Goal: Task Accomplishment & Management: Use online tool/utility

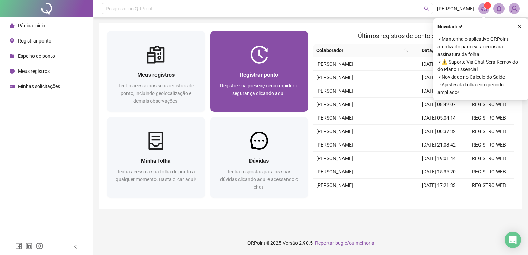
click at [281, 56] on div at bounding box center [259, 55] width 98 height 18
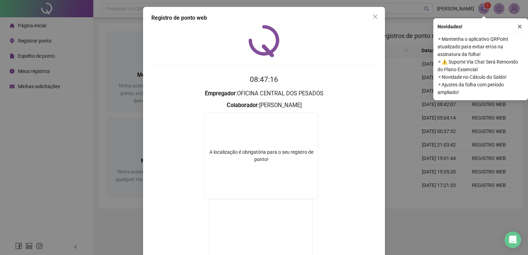
click at [396, 231] on div "Registro de ponto web 08:47:16 Empregador : OFICINA CENTRAL DOS PESADOS Colabor…" at bounding box center [264, 127] width 528 height 255
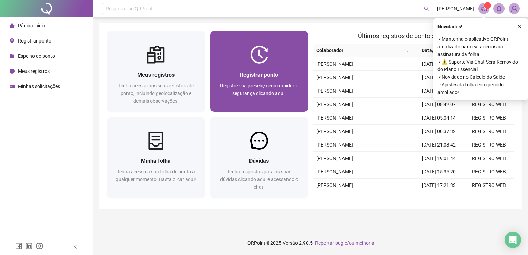
click at [259, 95] on span "Registre sua presença com rapidez e segurança clicando aqui!" at bounding box center [259, 89] width 78 height 13
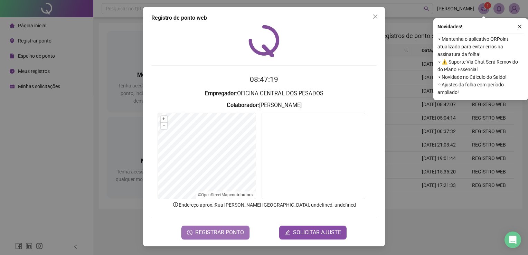
click at [215, 228] on span "REGISTRAR PONTO" at bounding box center [219, 232] width 49 height 8
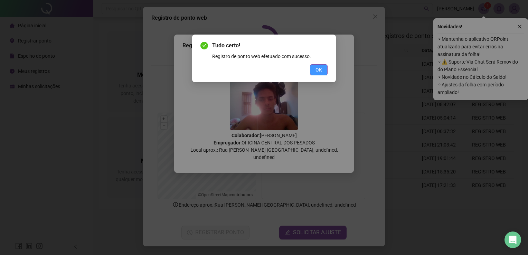
click at [327, 68] on button "OK" at bounding box center [319, 69] width 18 height 11
